Goal: Navigation & Orientation: Find specific page/section

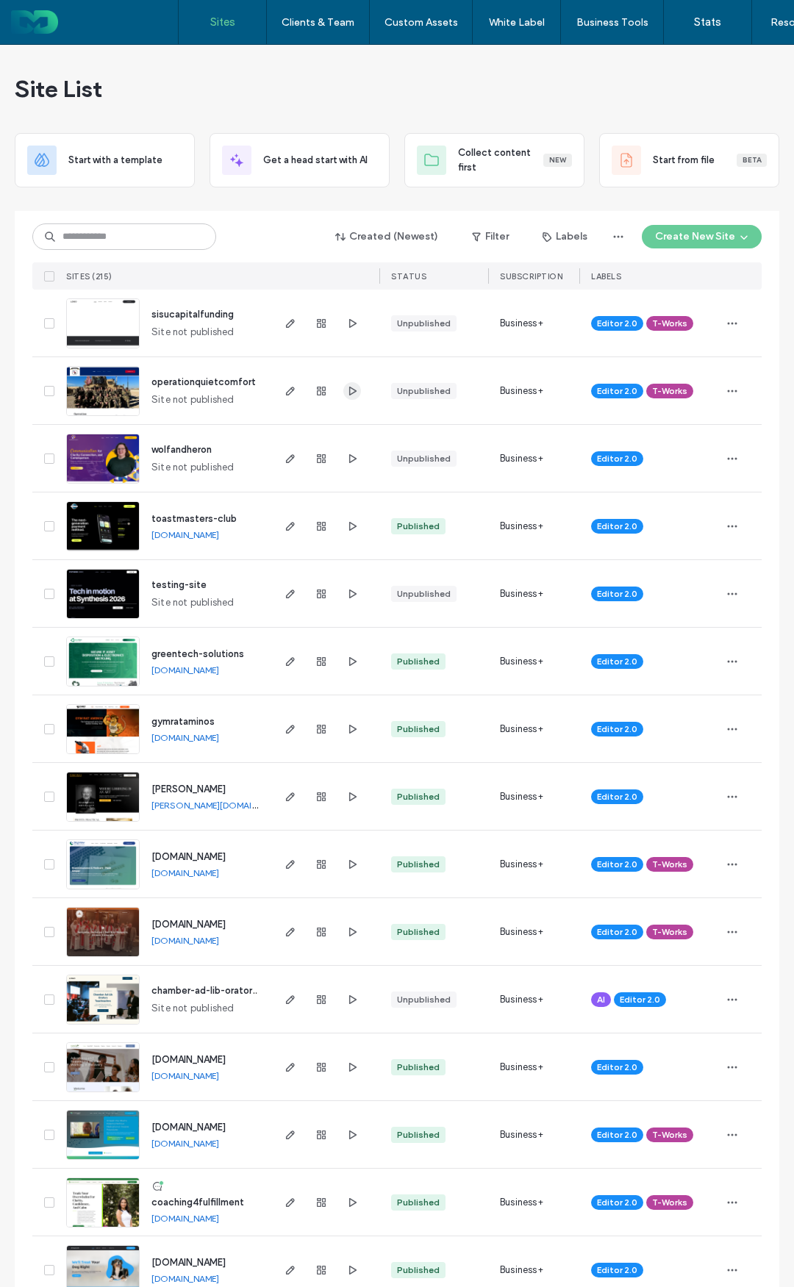
click at [346, 386] on icon "button" at bounding box center [352, 391] width 12 height 12
click at [286, 326] on use "button" at bounding box center [290, 323] width 9 height 9
click at [346, 459] on icon "button" at bounding box center [352, 459] width 12 height 12
drag, startPoint x: 218, startPoint y: 446, endPoint x: 148, endPoint y: 448, distance: 70.6
click at [148, 448] on div "wolfandheron Site not published" at bounding box center [205, 458] width 130 height 67
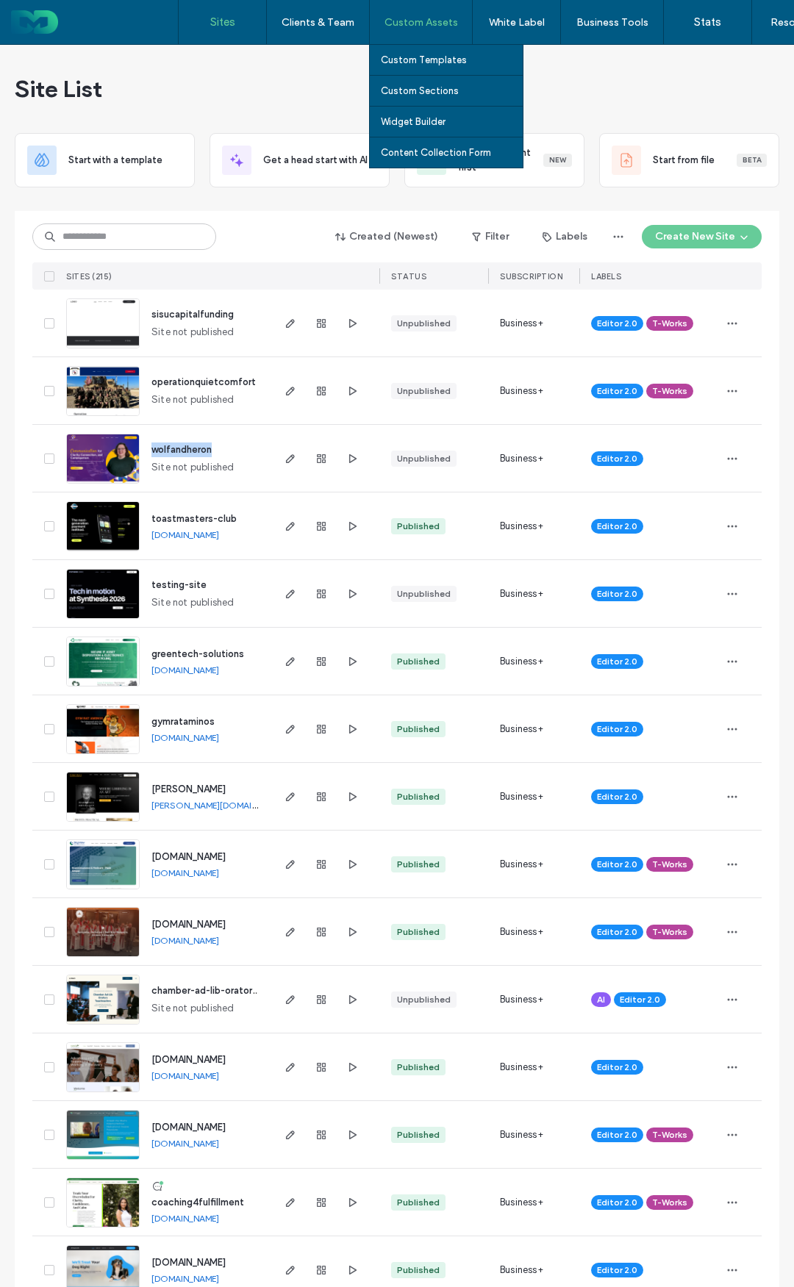
copy span "wolfandheron"
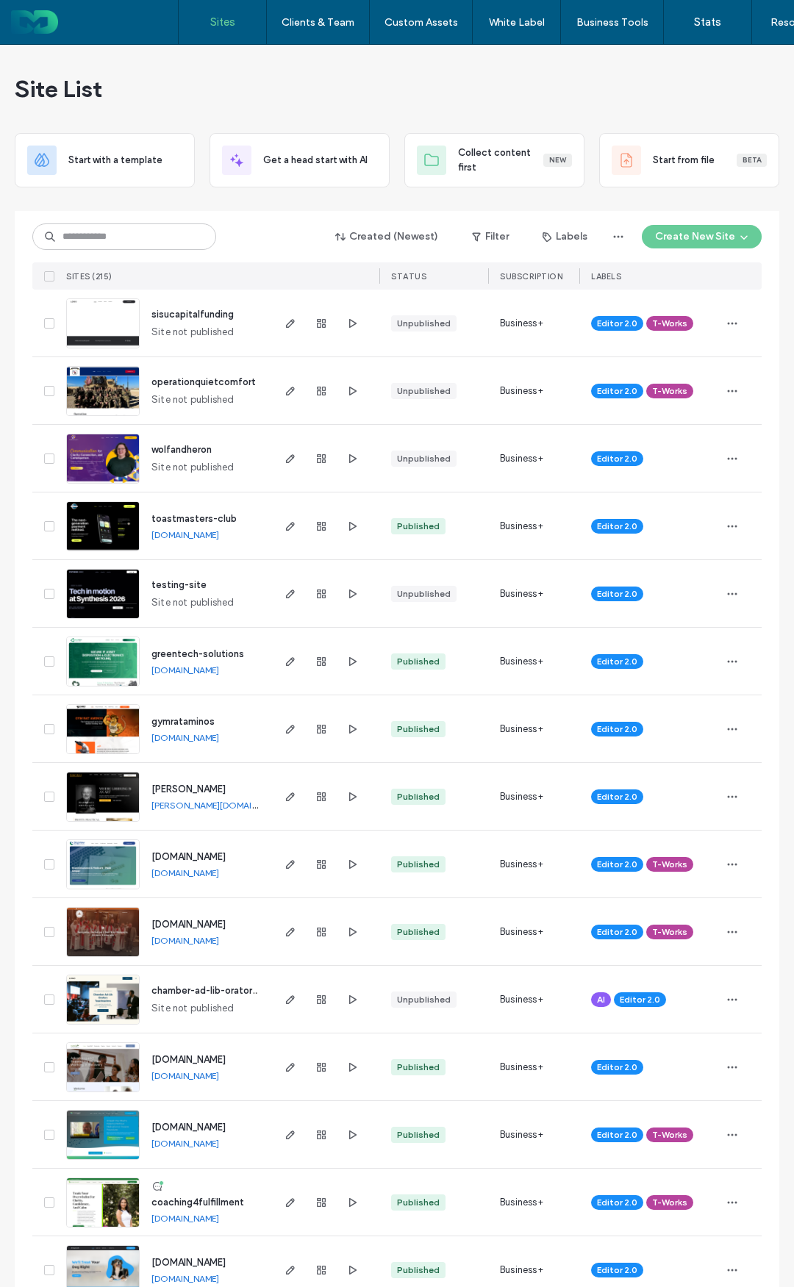
click at [337, 523] on div at bounding box center [321, 525] width 79 height 67
click at [346, 525] on icon "button" at bounding box center [352, 526] width 12 height 12
click at [346, 656] on icon "button" at bounding box center [352, 662] width 12 height 12
click at [349, 456] on use "button" at bounding box center [352, 458] width 7 height 9
